Goal: Communication & Community: Connect with others

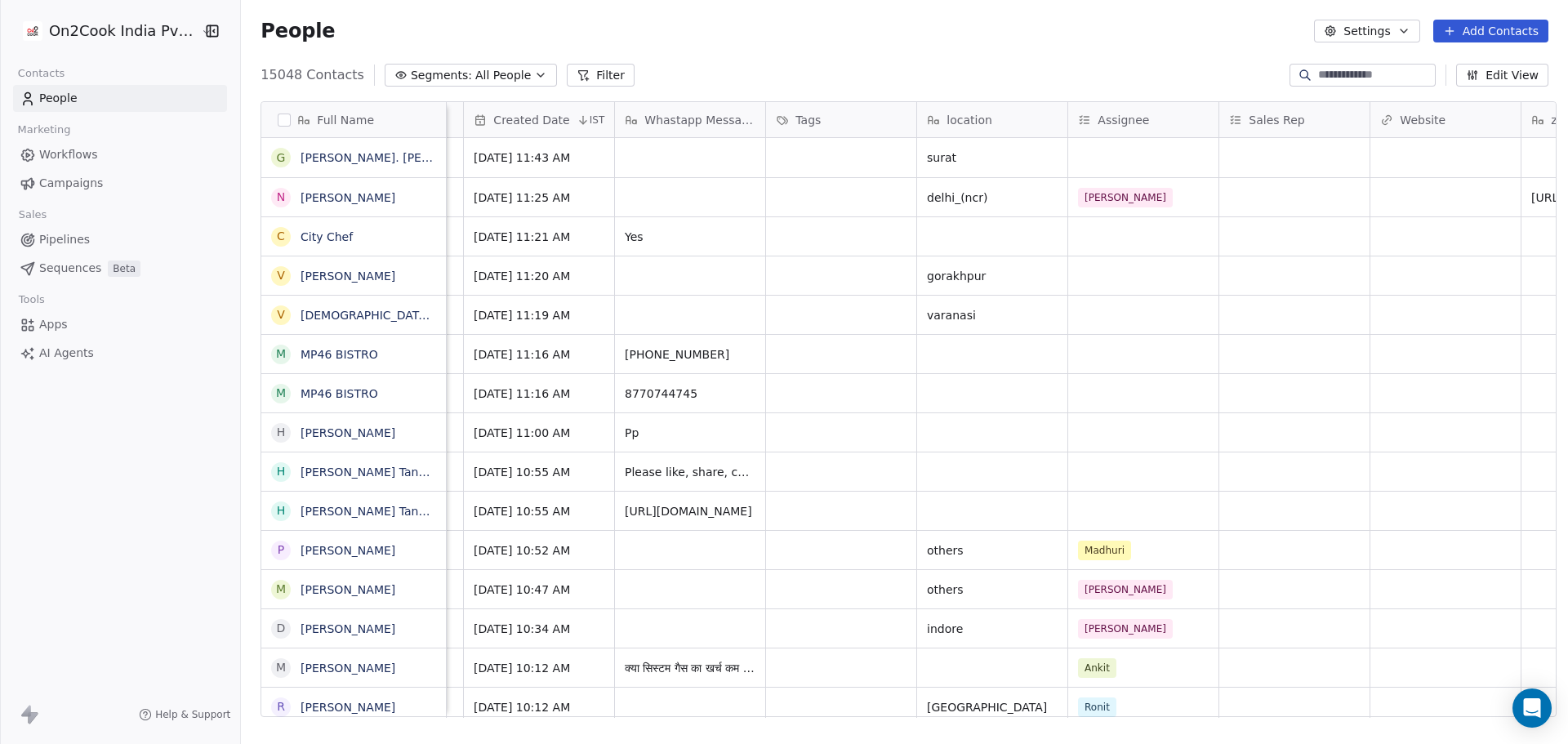
scroll to position [0, 1096]
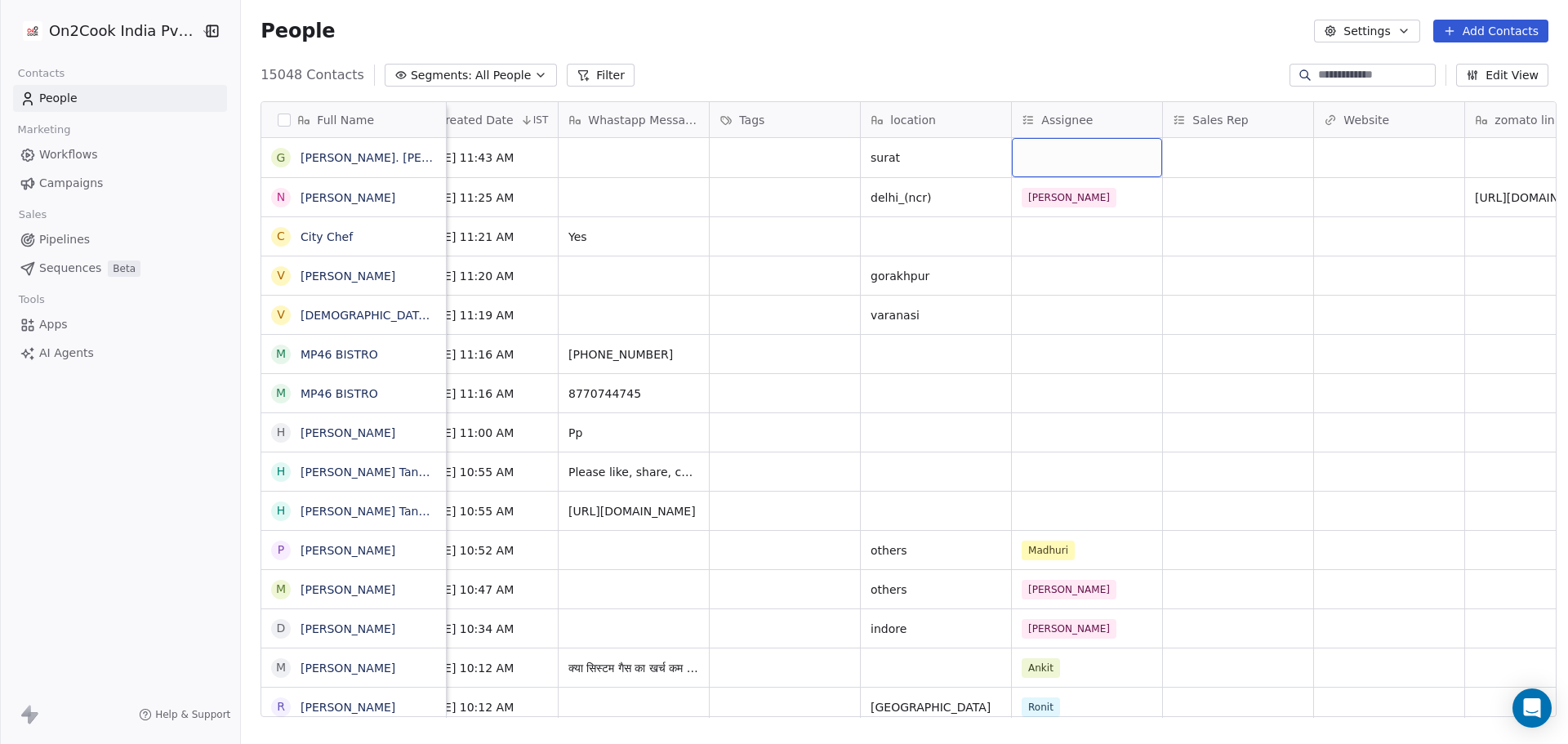
click at [1096, 151] on div "grid" at bounding box center [1087, 158] width 151 height 39
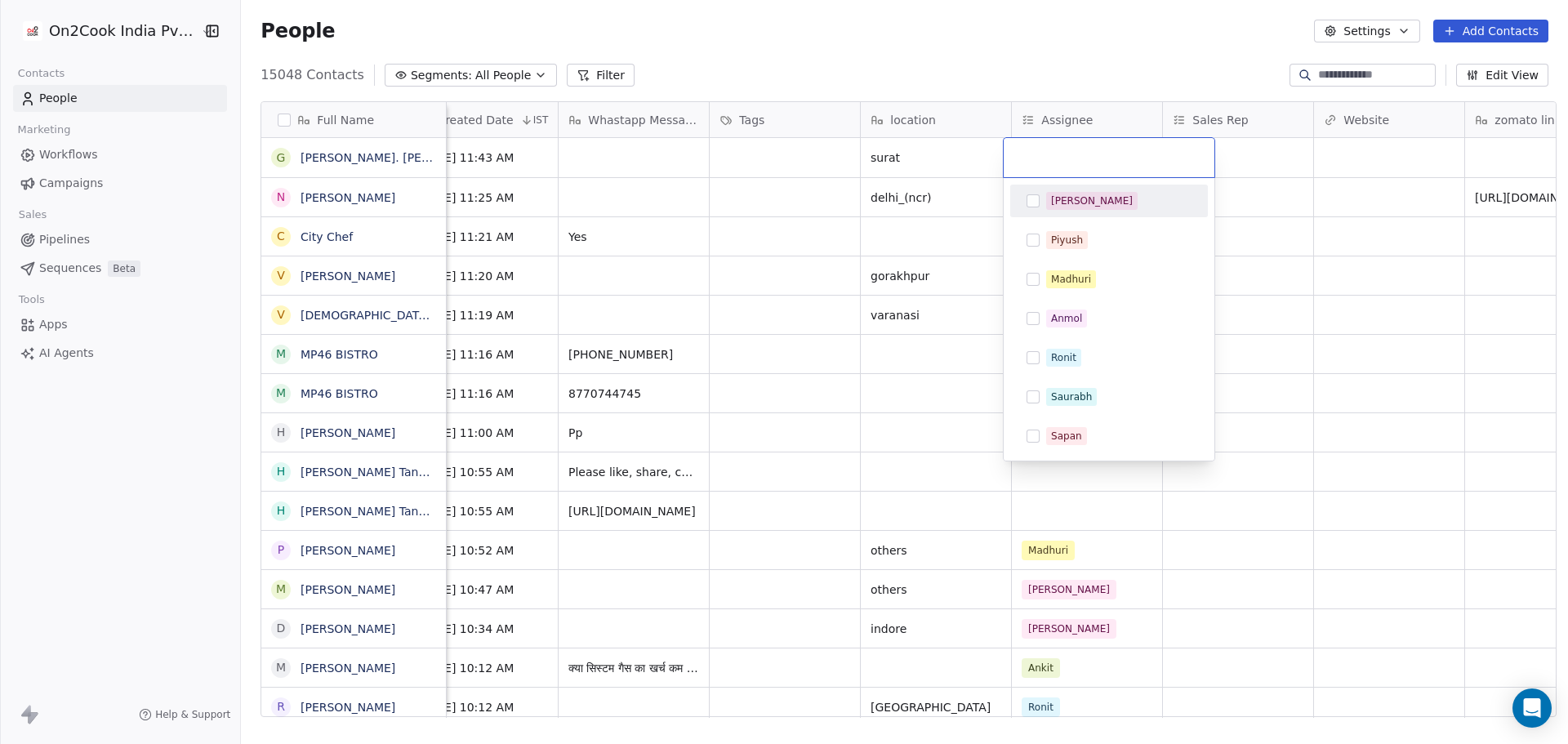
click at [1080, 203] on span "[PERSON_NAME]" at bounding box center [1092, 200] width 92 height 18
click at [1100, 208] on div "[PERSON_NAME]" at bounding box center [1119, 200] width 145 height 18
click at [1103, 343] on div "Ronit" at bounding box center [1109, 357] width 198 height 33
click at [1228, 315] on html "On2Cook India Pvt. Ltd. Contacts People Marketing Workflows Campaigns Sales Pip…" at bounding box center [784, 372] width 1568 height 744
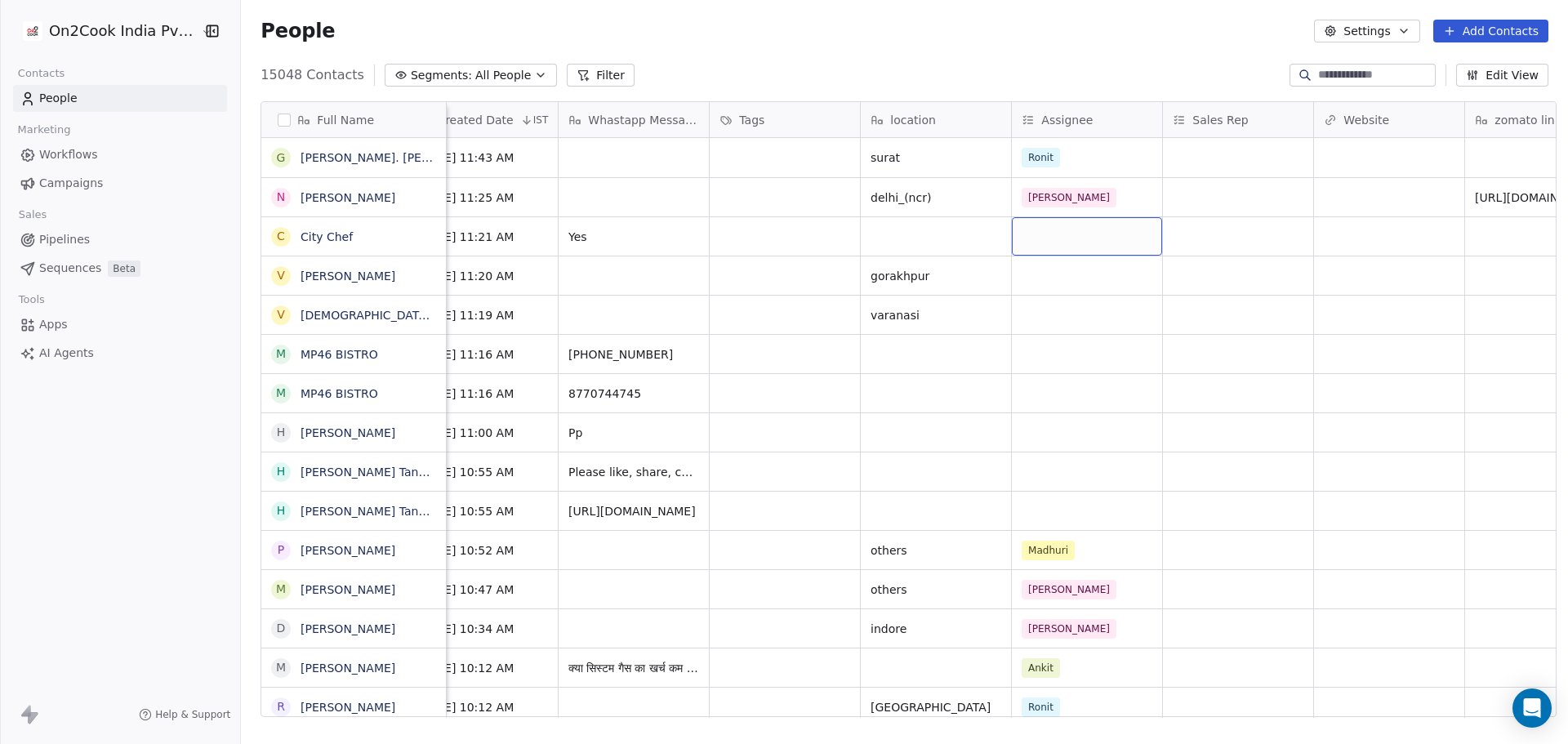
click at [1055, 249] on div "grid" at bounding box center [1087, 236] width 151 height 38
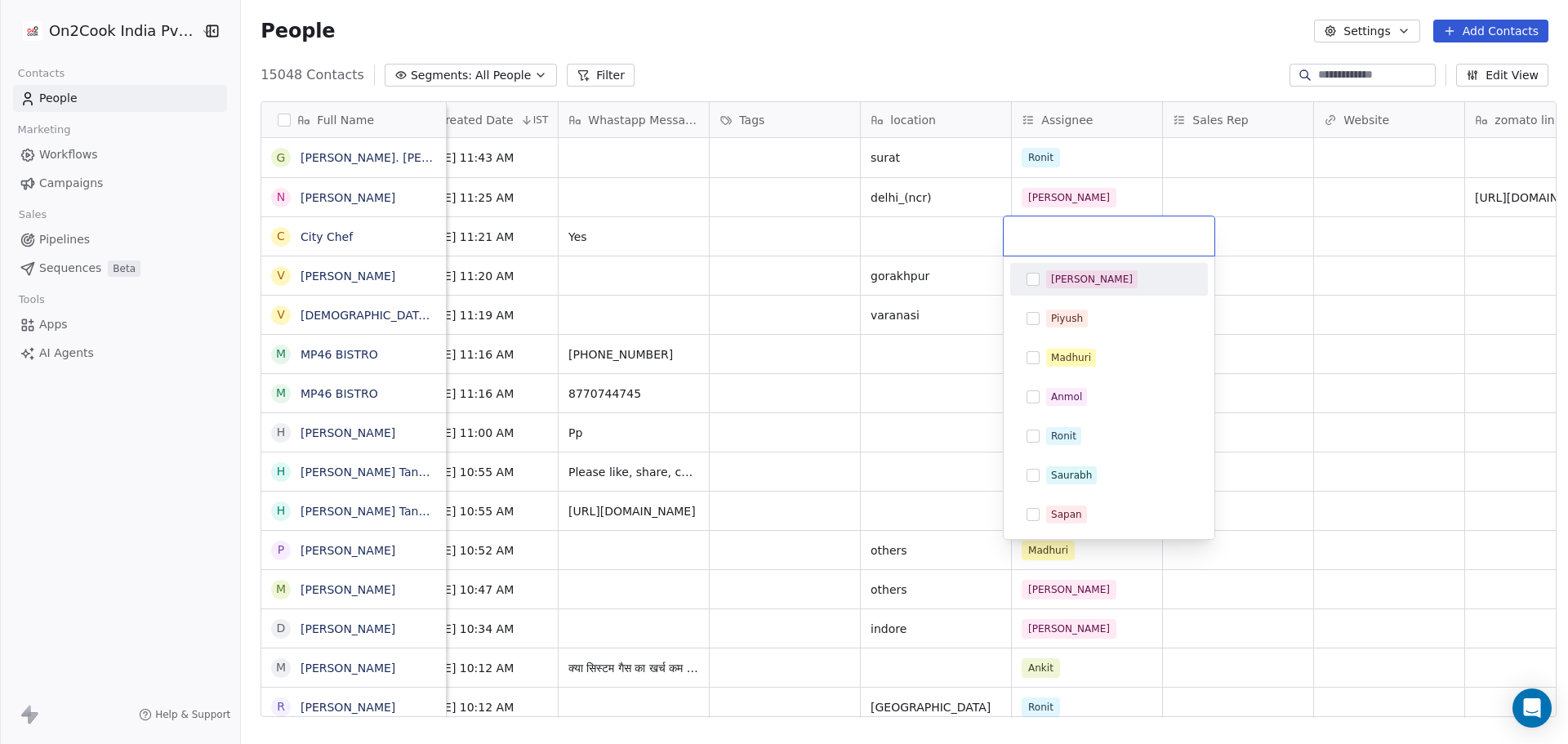
click at [1055, 275] on div "[PERSON_NAME]" at bounding box center [1092, 279] width 82 height 14
click at [936, 344] on html "On2Cook India Pvt. Ltd. Contacts People Marketing Workflows Campaigns Sales Pip…" at bounding box center [784, 372] width 1568 height 744
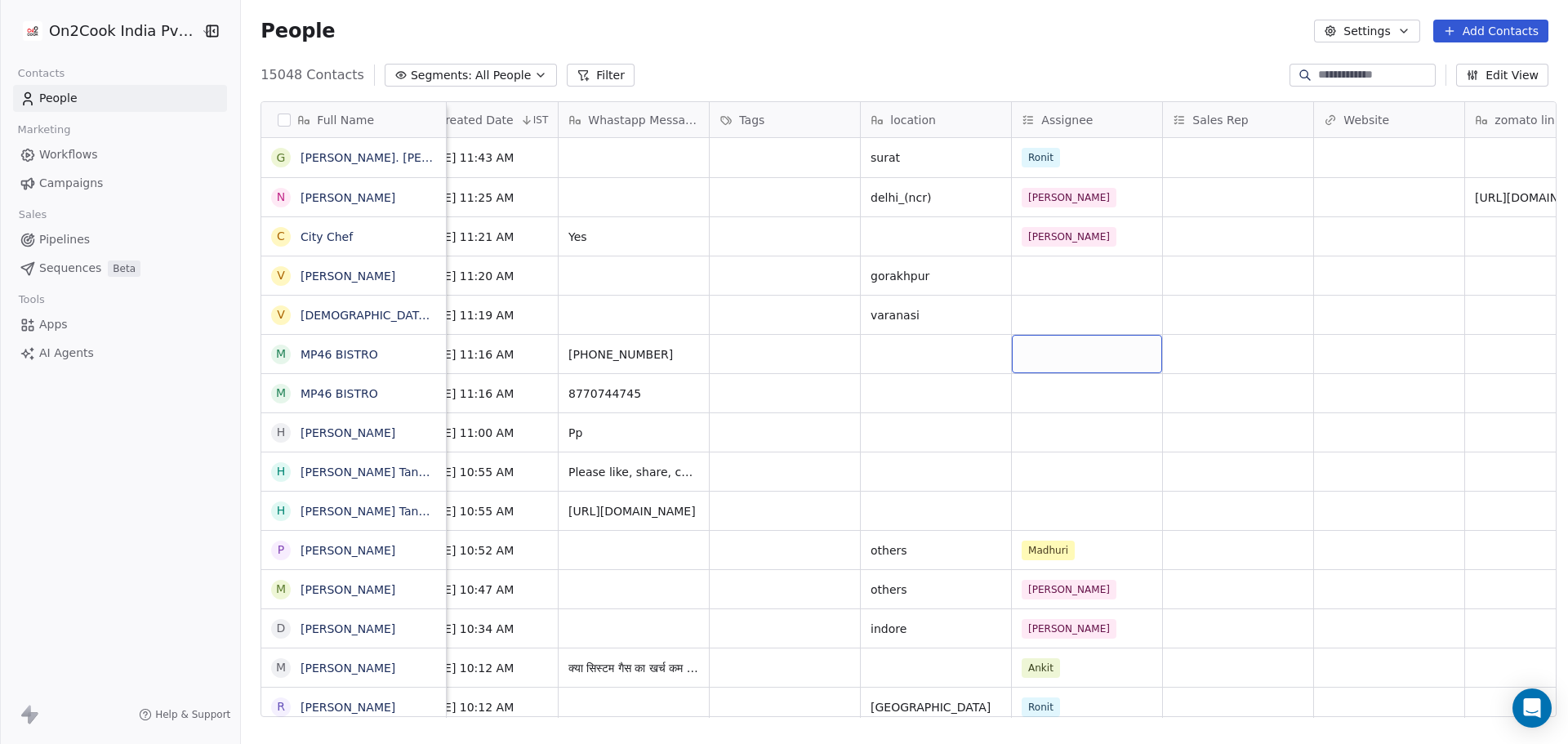
click at [1027, 355] on div "grid" at bounding box center [1087, 354] width 151 height 38
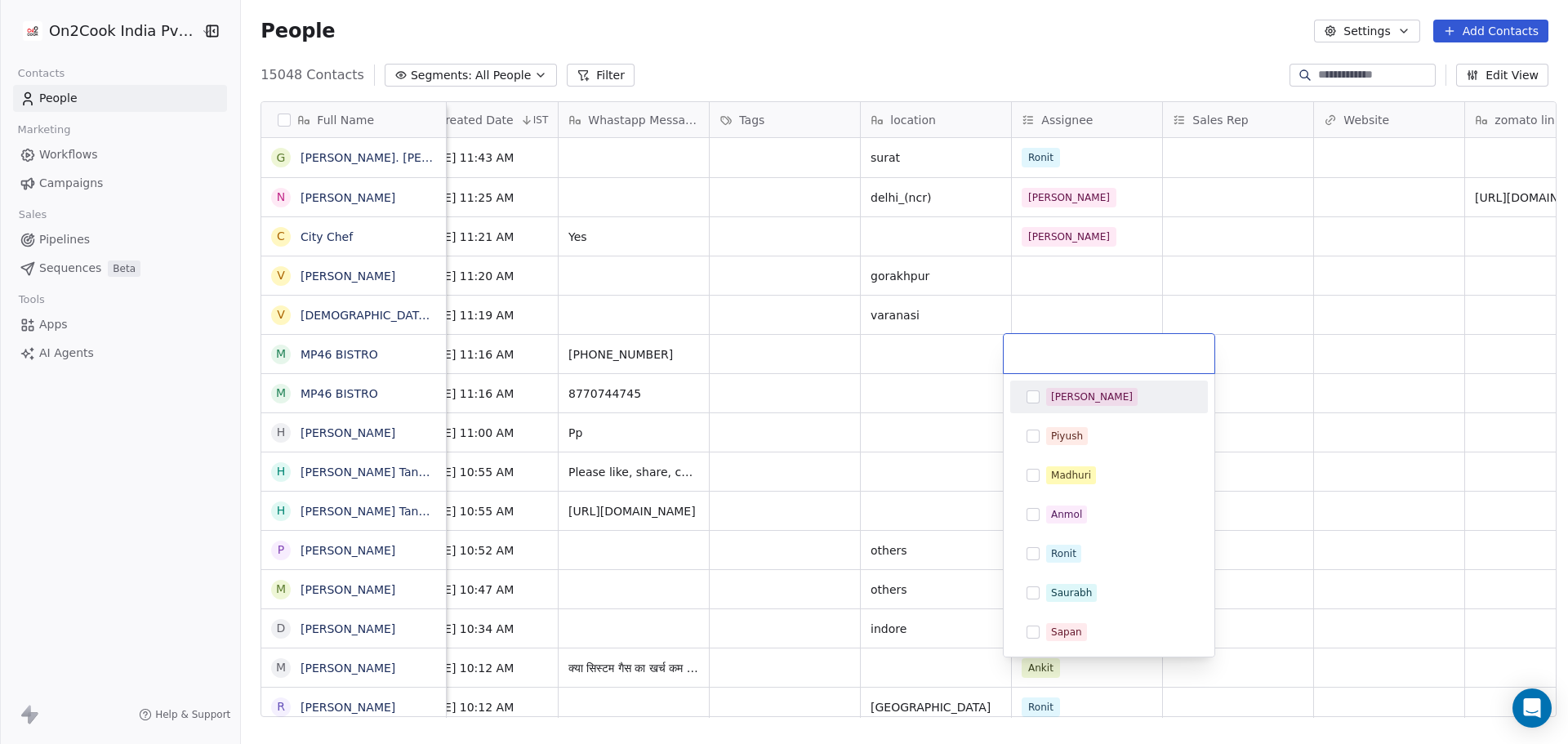
click at [1060, 406] on div "[PERSON_NAME]" at bounding box center [1109, 397] width 185 height 26
click at [908, 386] on html "On2Cook India Pvt. Ltd. Contacts People Marketing Workflows Campaigns Sales Pip…" at bounding box center [784, 372] width 1568 height 744
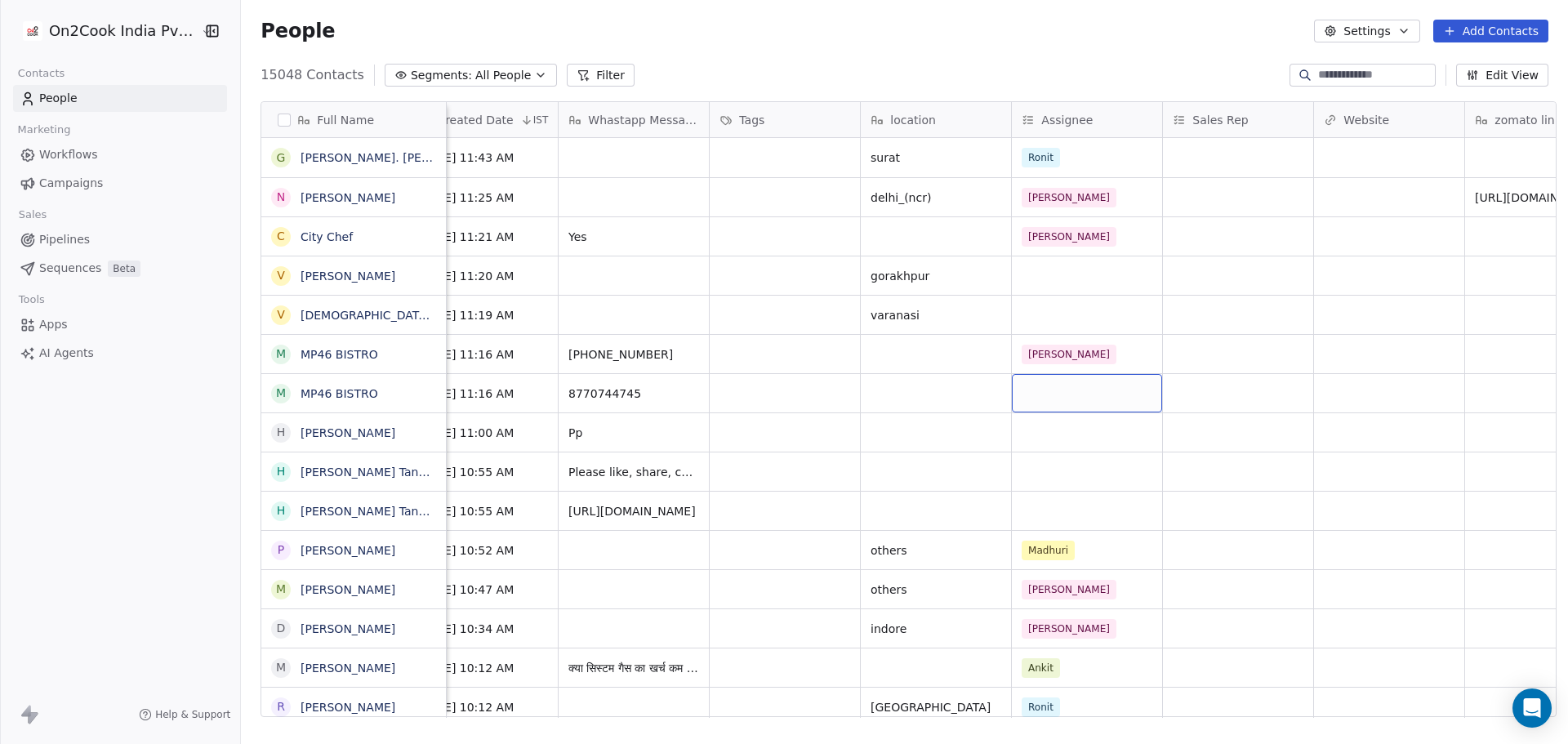
click at [1024, 394] on div "grid" at bounding box center [1087, 393] width 151 height 38
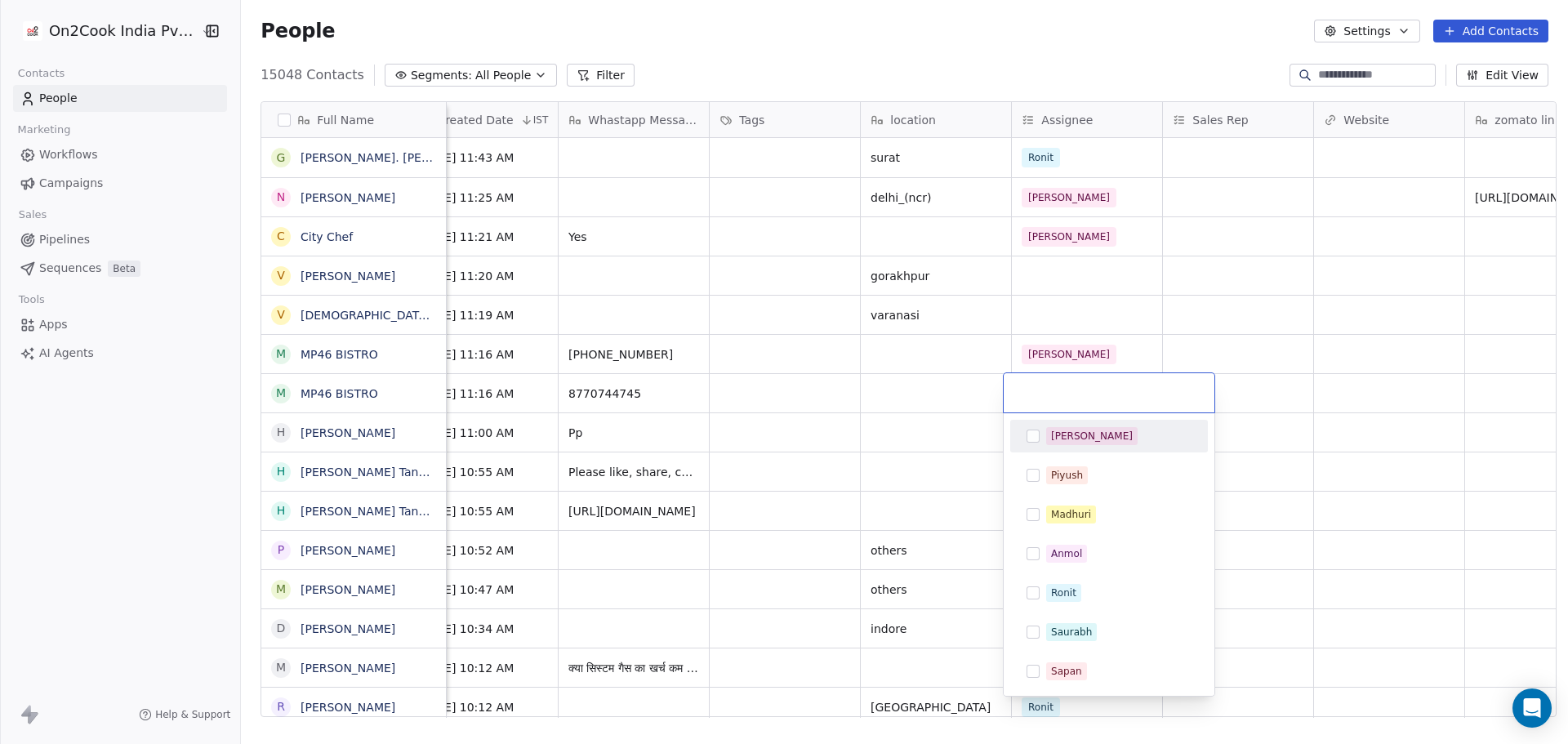
click at [1055, 429] on div "[PERSON_NAME]" at bounding box center [1092, 436] width 82 height 14
click at [893, 421] on html "On2Cook India Pvt. Ltd. Contacts People Marketing Workflows Campaigns Sales Pip…" at bounding box center [784, 372] width 1568 height 744
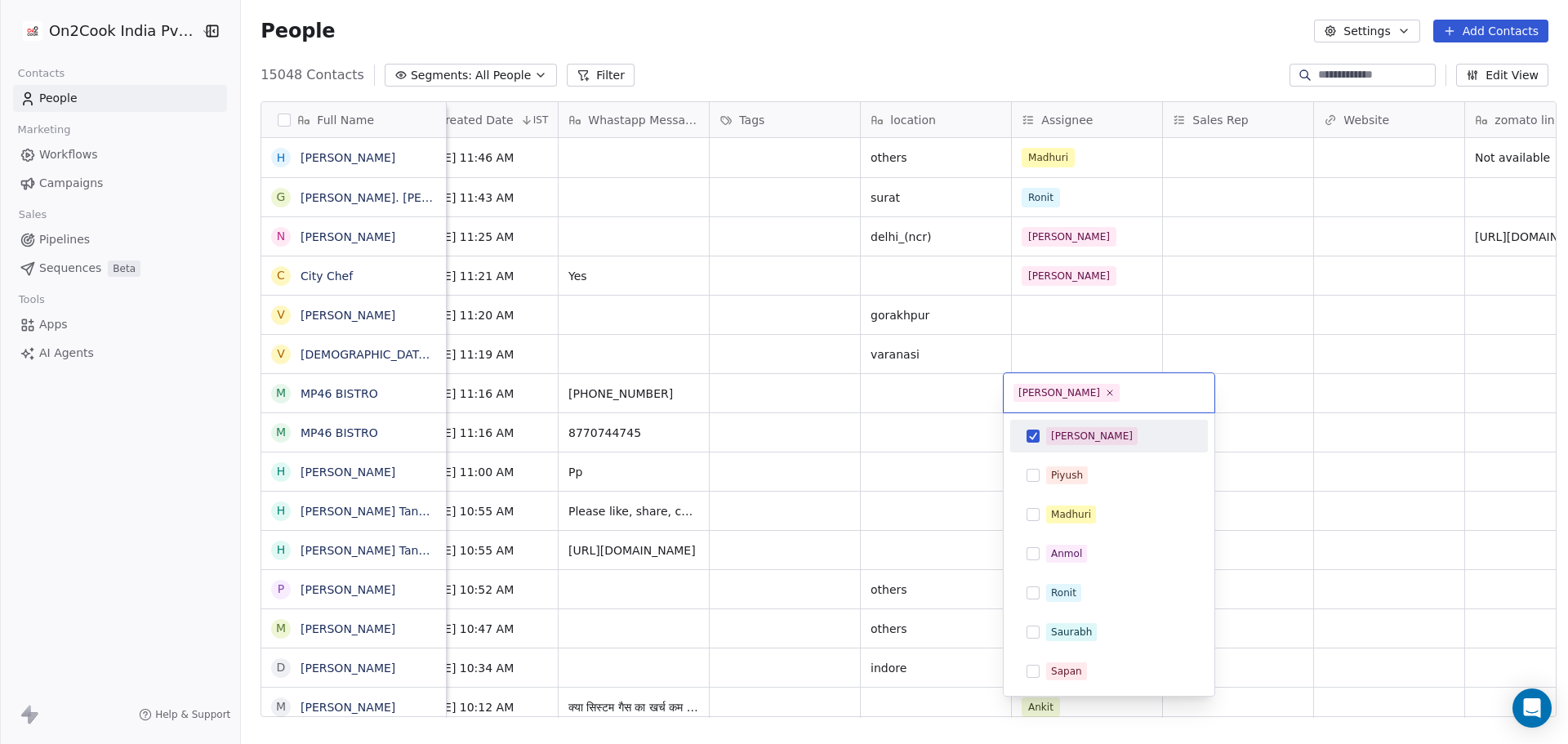
click at [966, 430] on html "On2Cook India Pvt. Ltd. Contacts People Marketing Workflows Campaigns Sales Pip…" at bounding box center [784, 372] width 1568 height 744
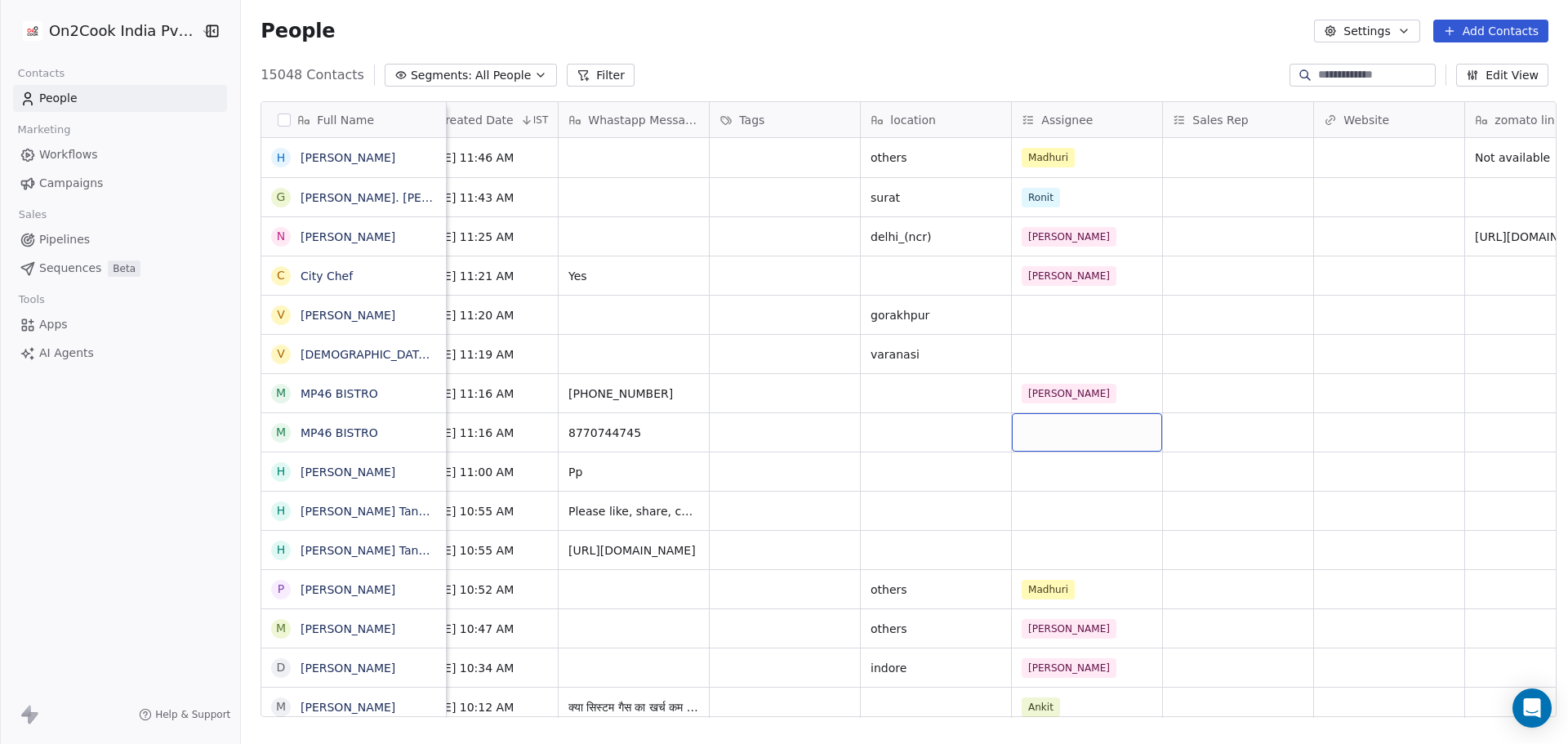
click at [1019, 434] on div "grid" at bounding box center [1087, 432] width 151 height 38
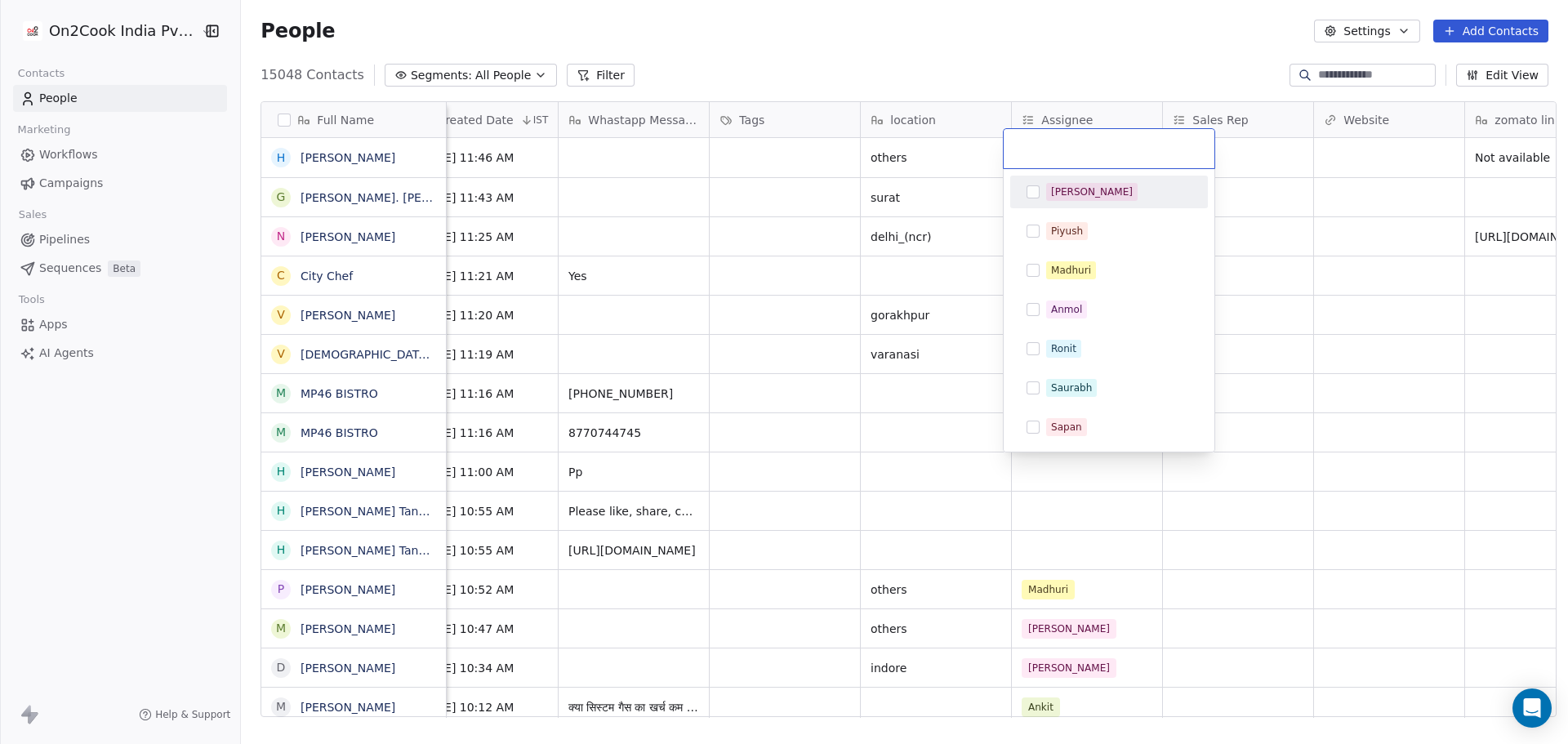
click at [1093, 200] on div "[PERSON_NAME]" at bounding box center [1109, 192] width 185 height 26
click at [953, 407] on html "On2Cook India Pvt. Ltd. Contacts People Marketing Workflows Campaigns Sales Pip…" at bounding box center [784, 372] width 1568 height 744
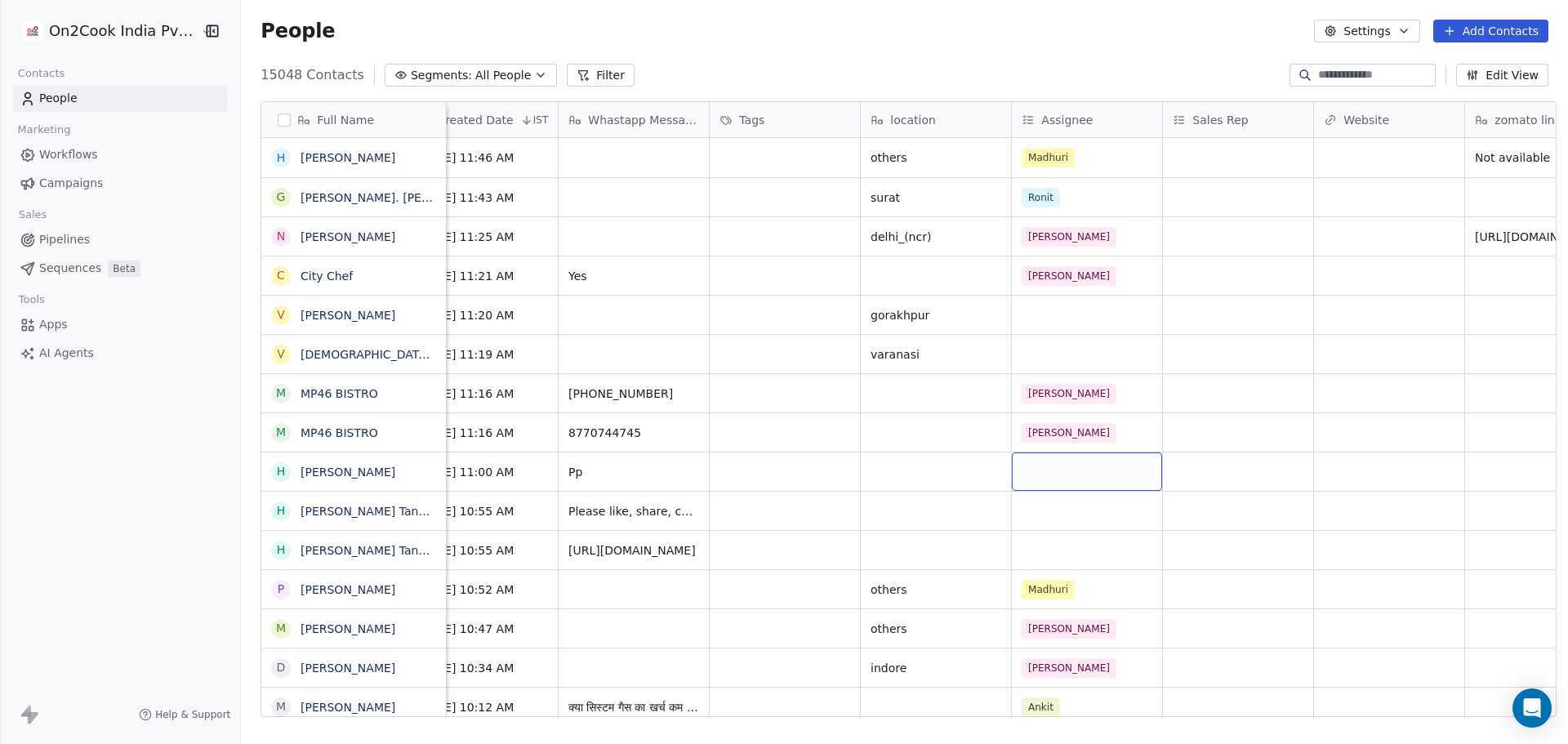
click at [1037, 469] on div "grid" at bounding box center [1087, 471] width 151 height 38
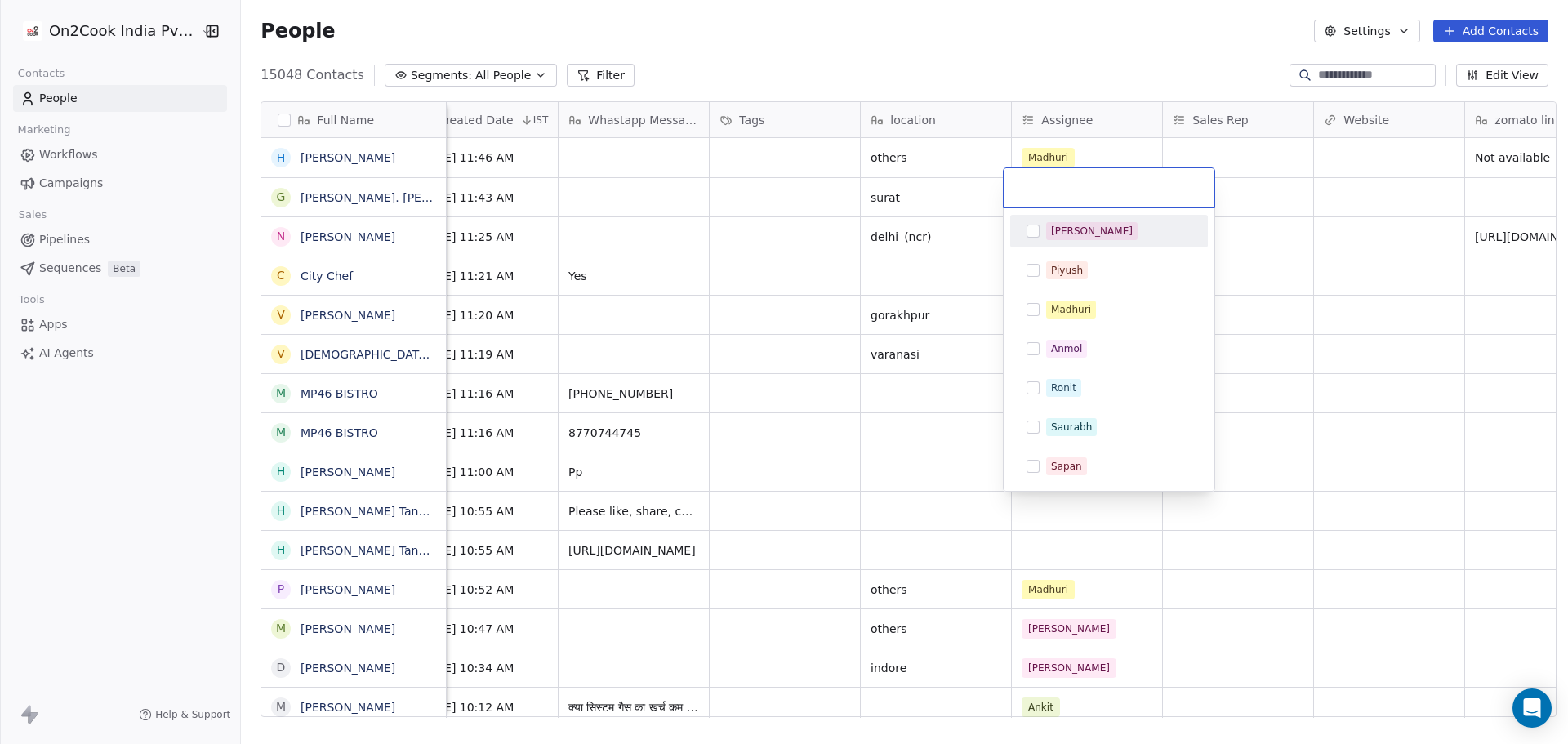
click at [1070, 237] on div "[PERSON_NAME]" at bounding box center [1092, 231] width 82 height 14
click at [898, 546] on html "On2Cook India Pvt. Ltd. Contacts People Marketing Workflows Campaigns Sales Pip…" at bounding box center [784, 372] width 1568 height 744
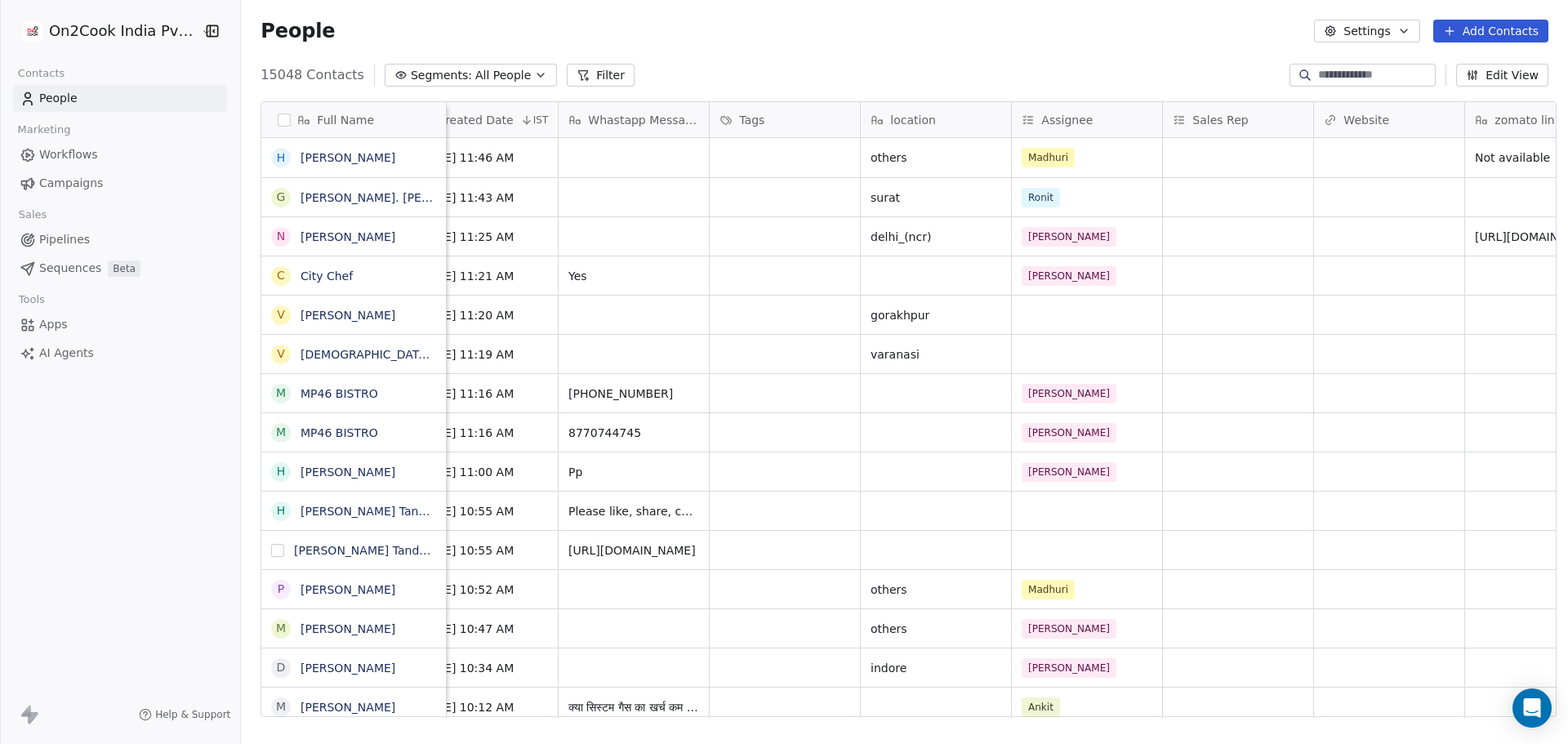
click at [271, 550] on button "grid" at bounding box center [277, 550] width 13 height 13
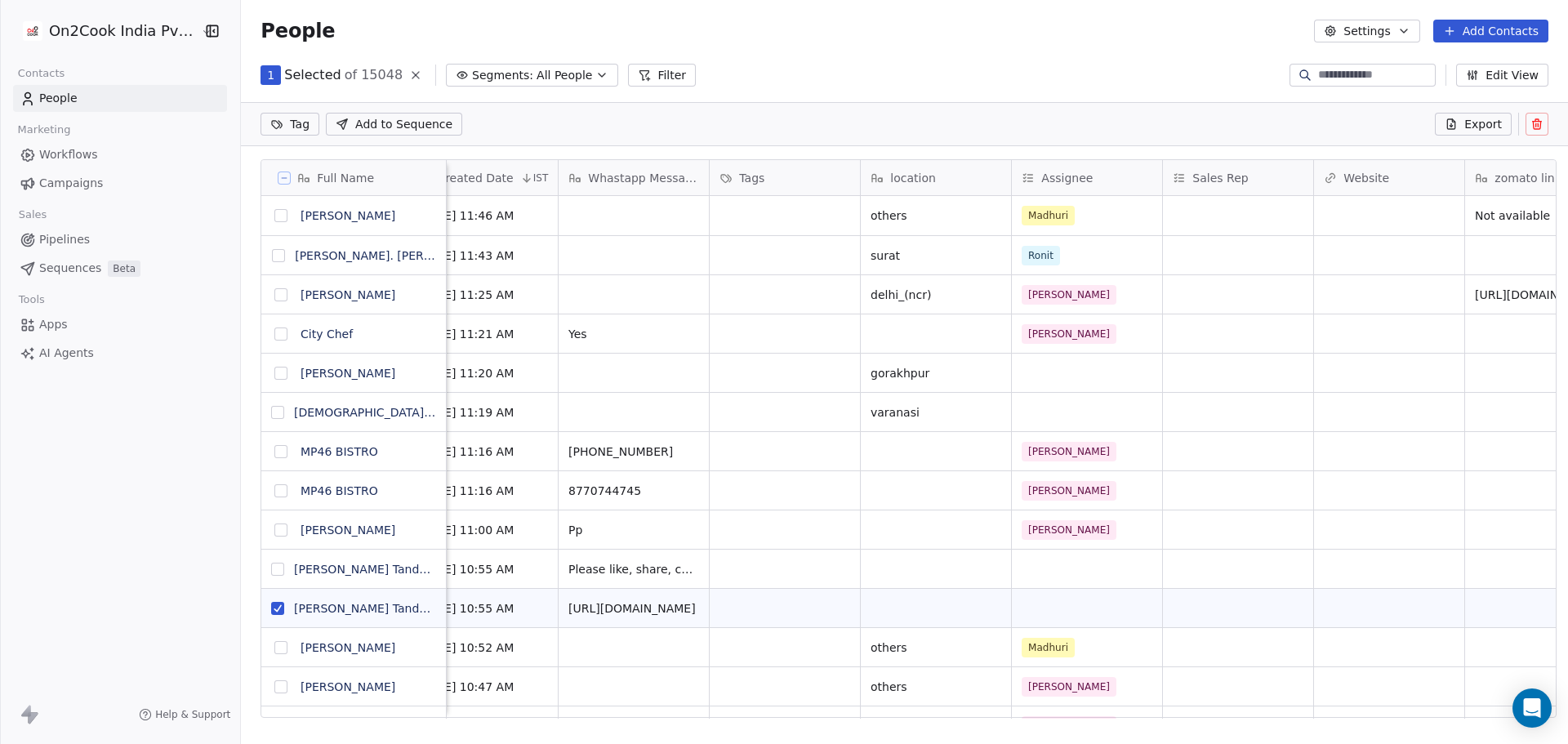
scroll to position [585, 1322]
click at [272, 566] on button "grid" at bounding box center [277, 568] width 13 height 13
click at [1547, 131] on button at bounding box center [1537, 124] width 23 height 23
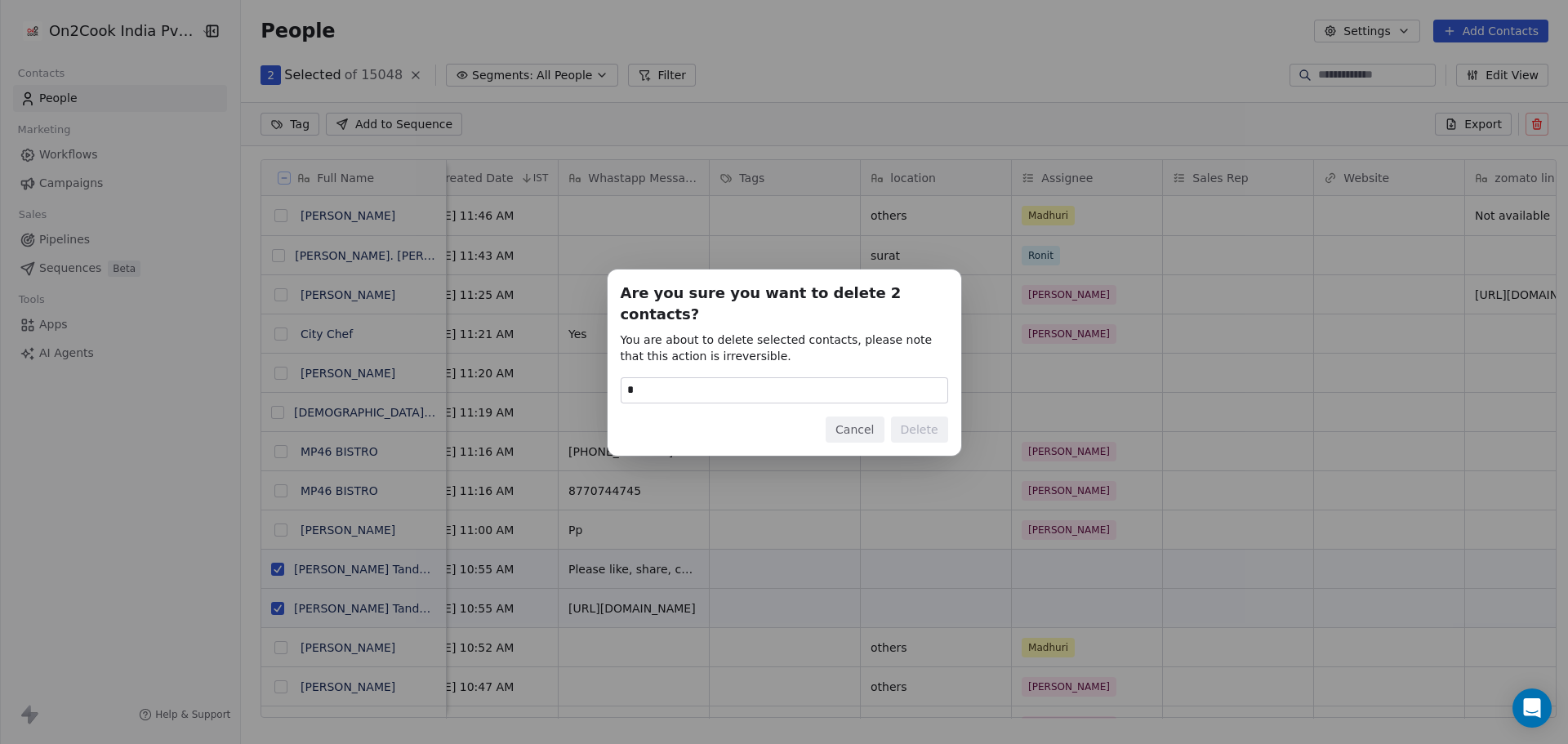
click at [765, 378] on input "*" at bounding box center [784, 389] width 326 height 24
type input "******"
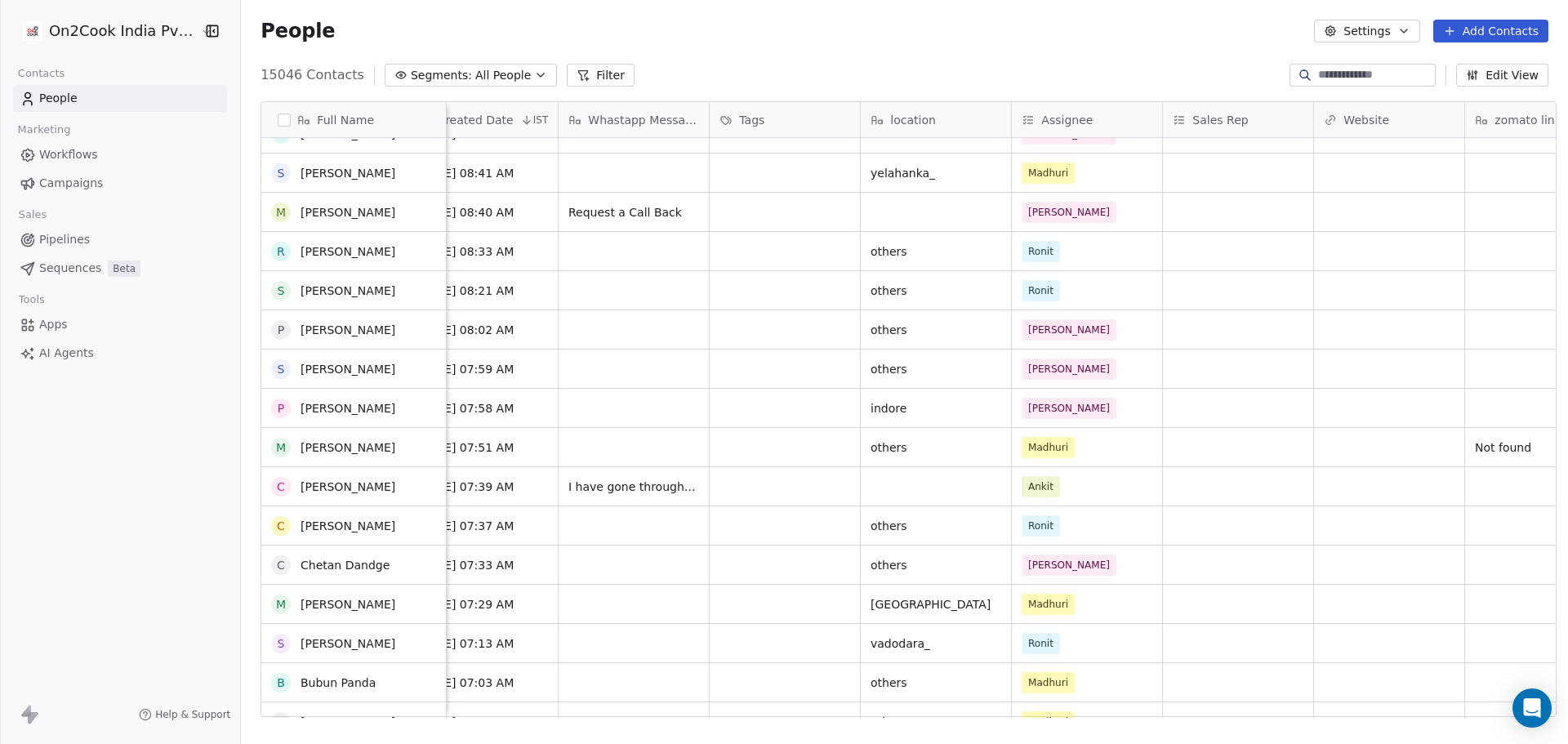
scroll to position [0, 0]
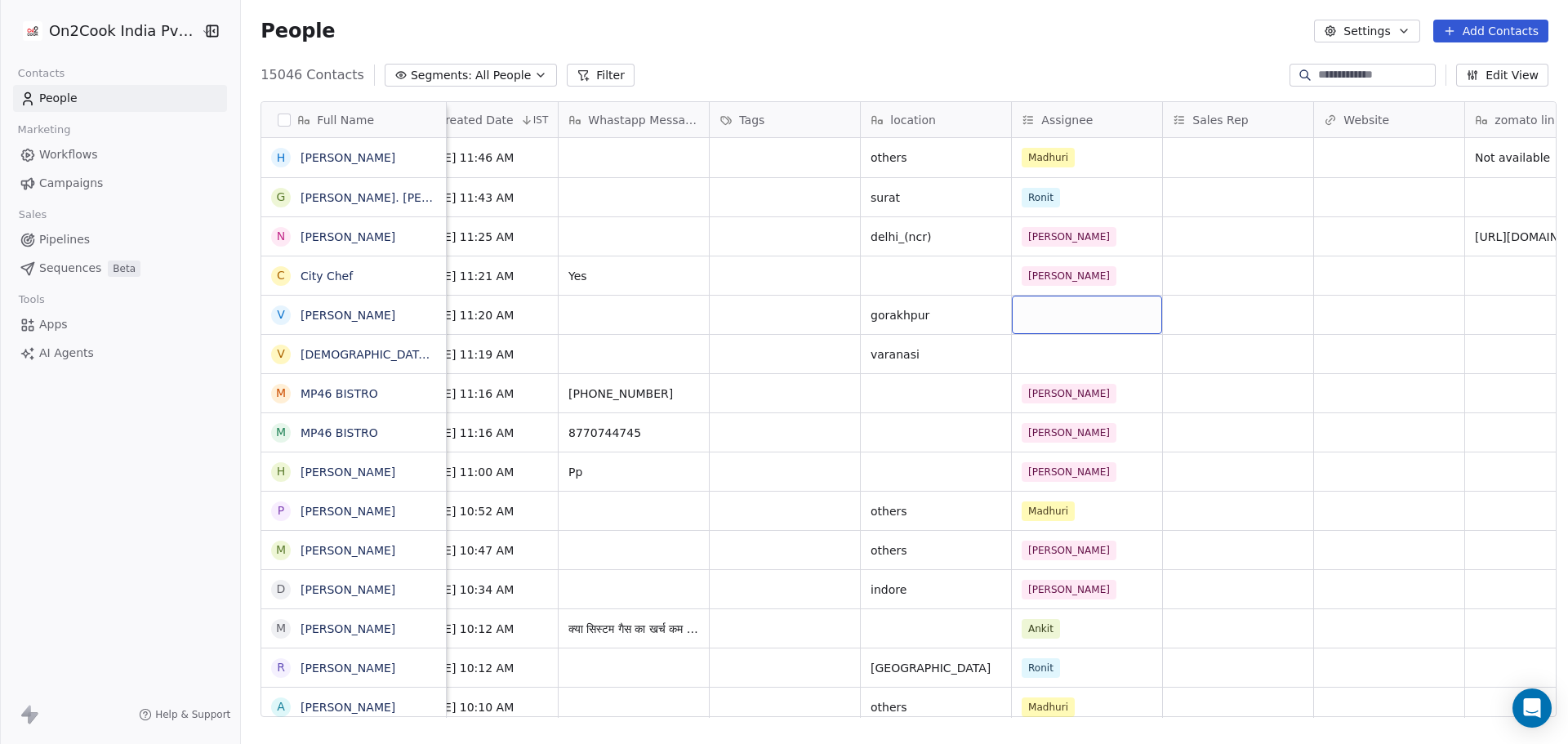
click at [1061, 317] on div "grid" at bounding box center [1087, 315] width 151 height 38
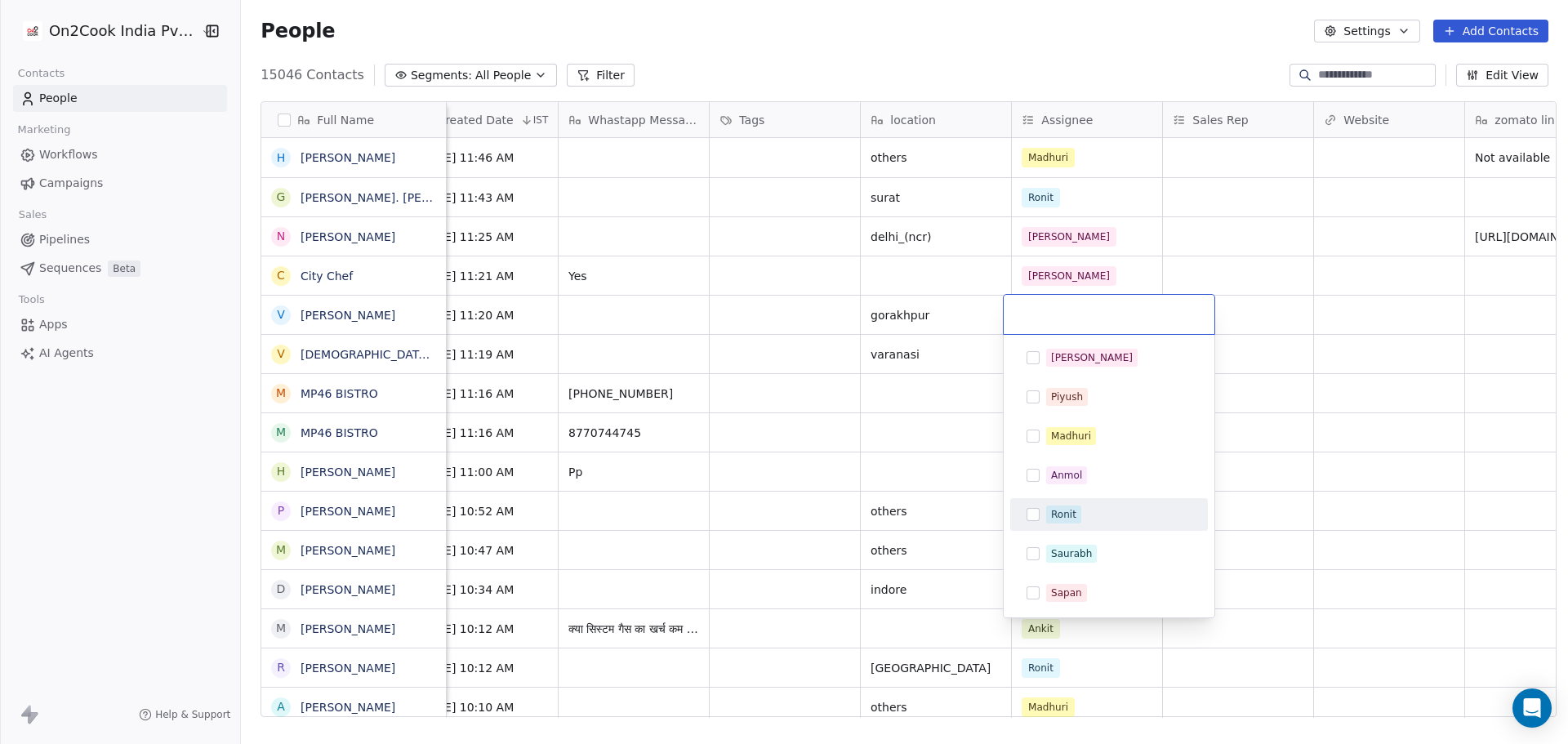
click at [1058, 520] on div "Ronit" at bounding box center [1063, 514] width 25 height 14
click at [896, 456] on html "On2Cook India Pvt. Ltd. Contacts People Marketing Workflows Campaigns Sales Pip…" at bounding box center [784, 372] width 1568 height 744
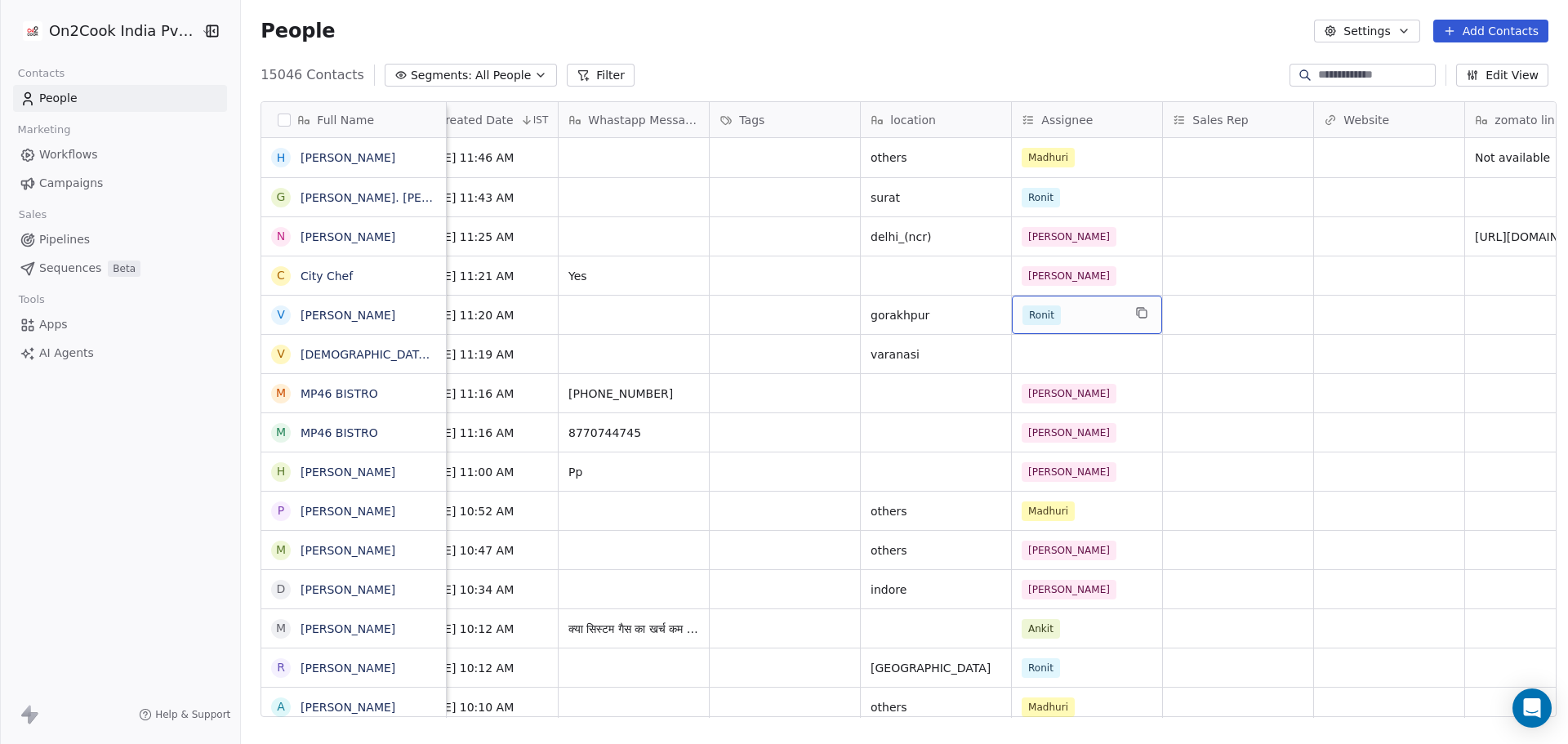
click at [1055, 326] on div "Ronit" at bounding box center [1087, 315] width 151 height 38
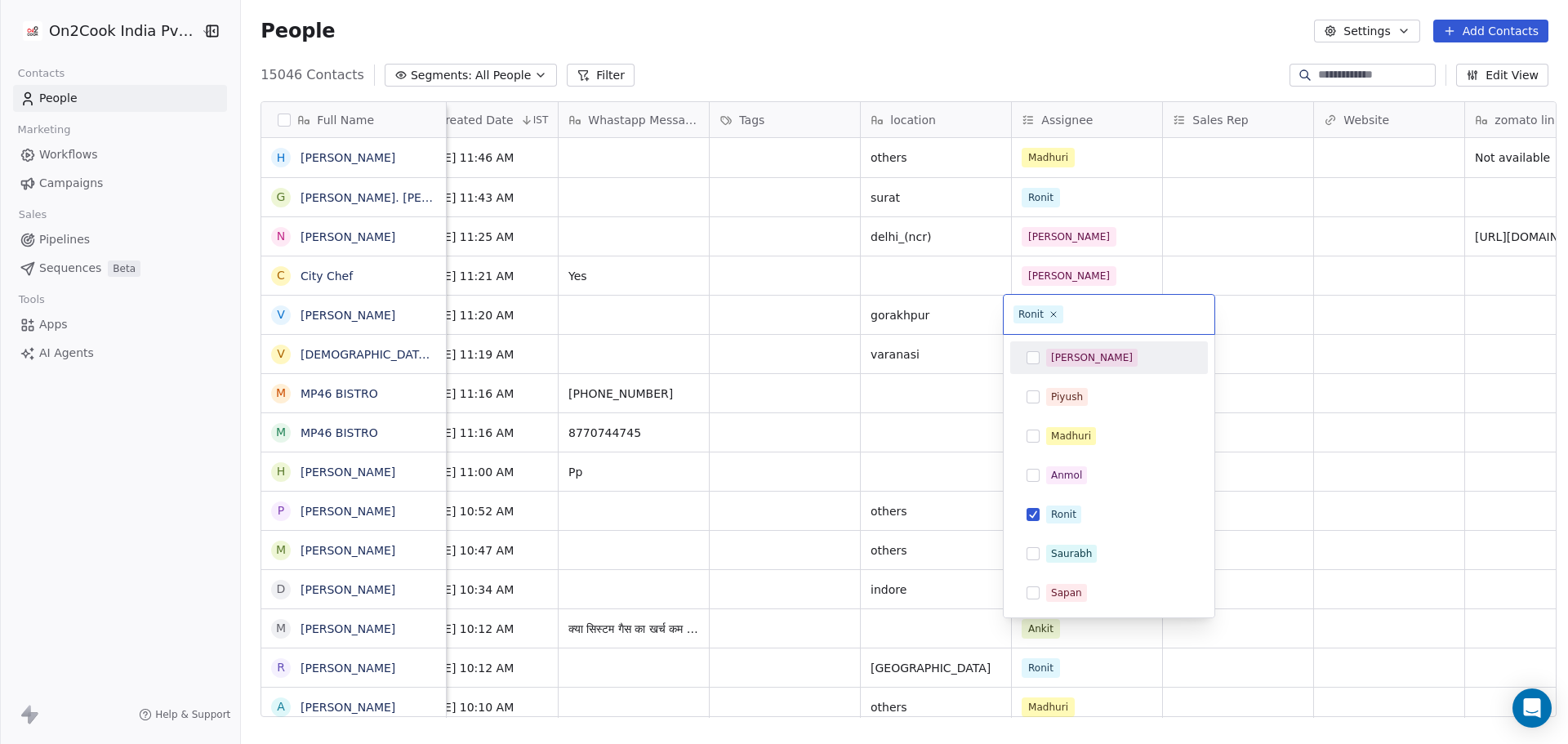
click at [1088, 356] on div "[PERSON_NAME]" at bounding box center [1119, 357] width 145 height 18
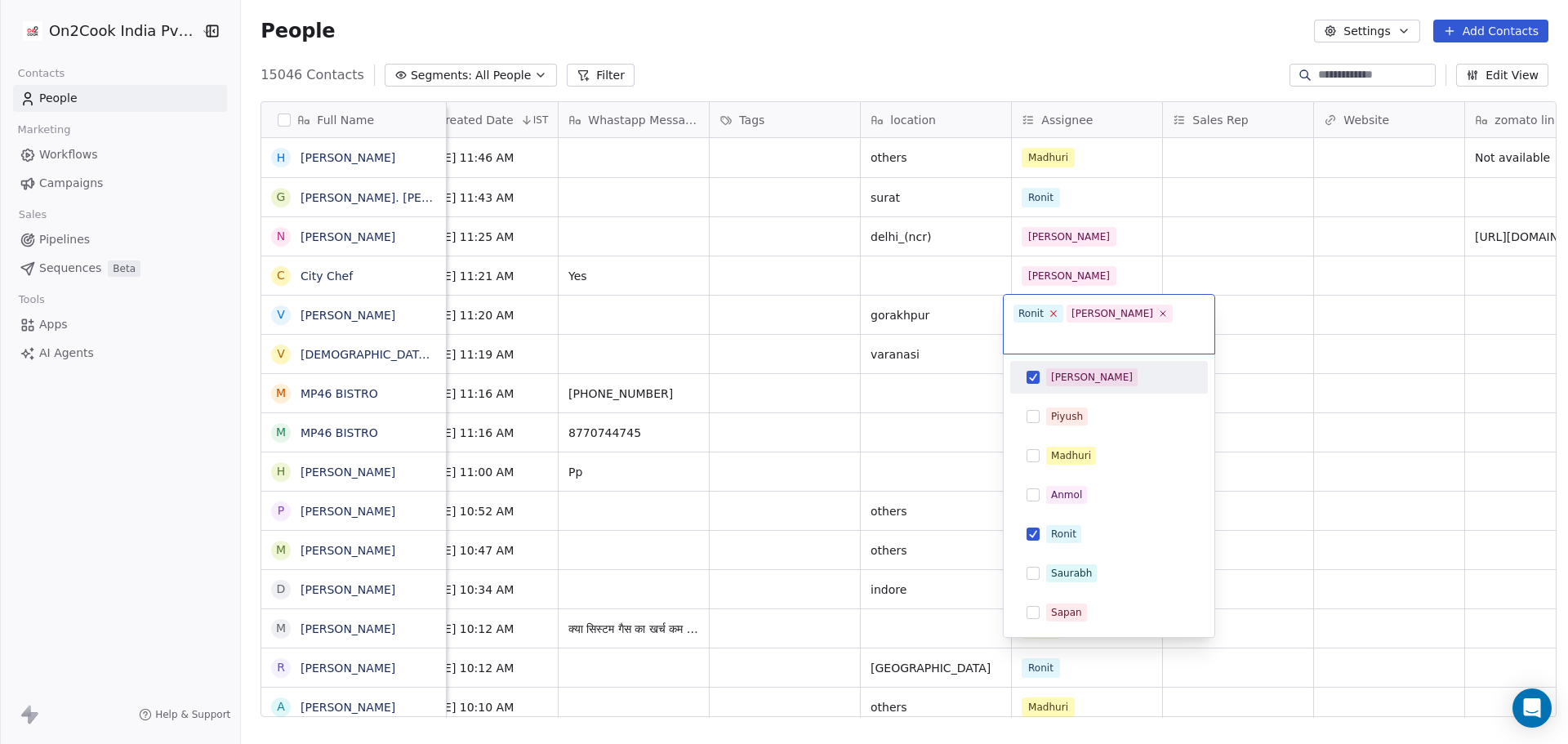
click at [1050, 316] on icon at bounding box center [1053, 313] width 11 height 11
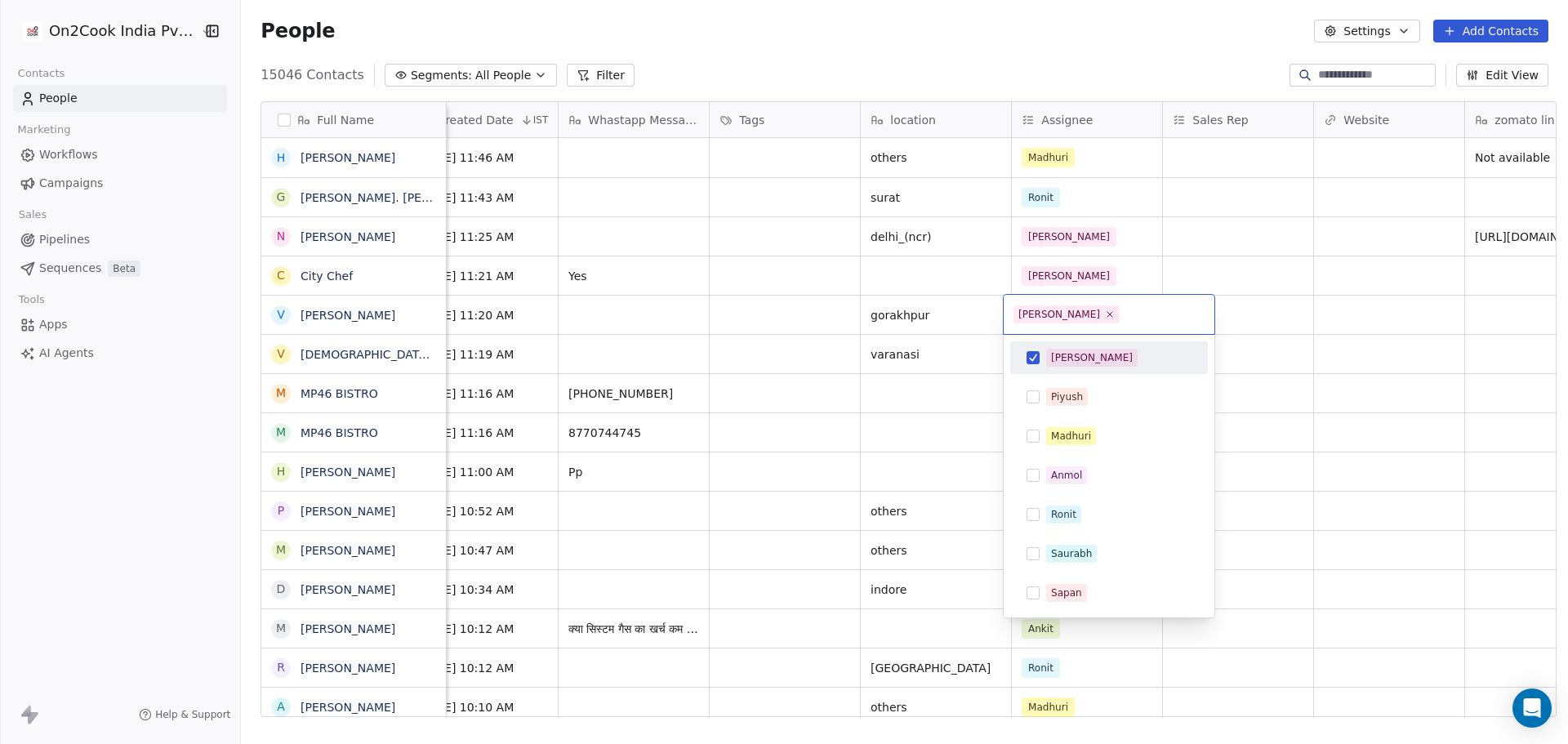
click at [934, 348] on html "On2Cook India Pvt. Ltd. Contacts People Marketing Workflows Campaigns Sales Pip…" at bounding box center [784, 372] width 1568 height 744
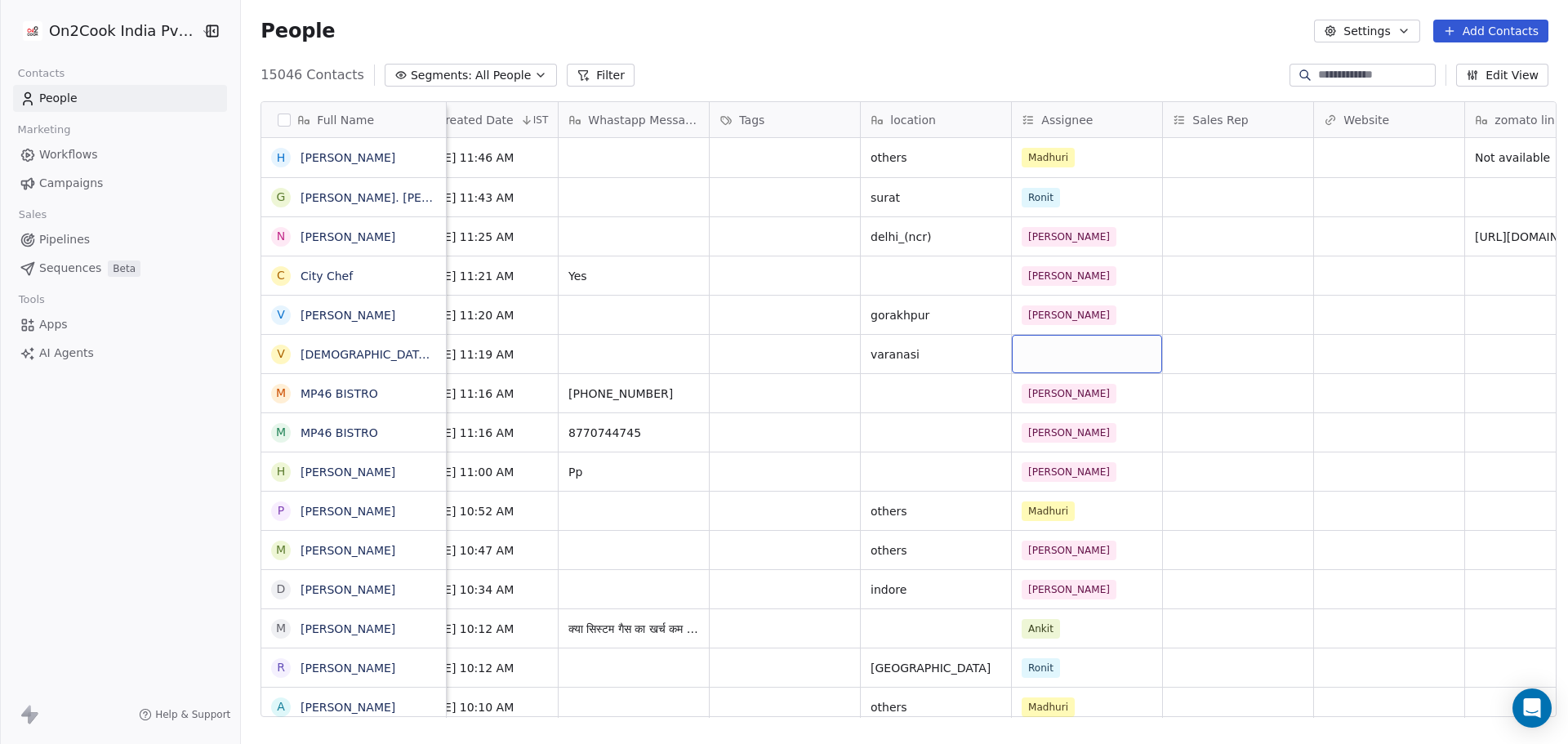
click at [1034, 362] on div "grid" at bounding box center [1087, 354] width 151 height 38
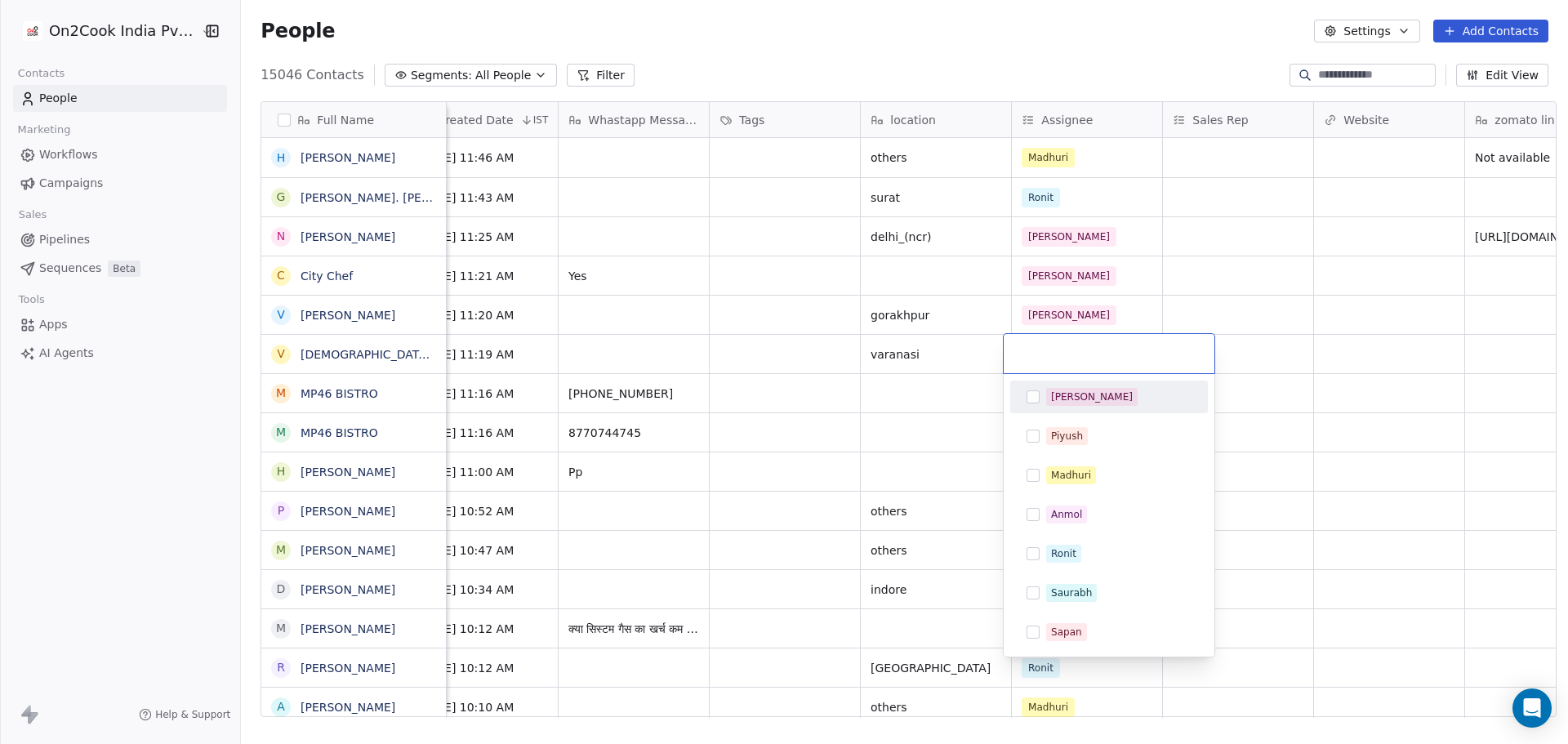
click at [1087, 397] on div "[PERSON_NAME]" at bounding box center [1119, 397] width 145 height 18
click at [879, 412] on html "On2Cook India Pvt. Ltd. Contacts People Marketing Workflows Campaigns Sales Pip…" at bounding box center [784, 372] width 1568 height 744
